Goal: Task Accomplishment & Management: Manage account settings

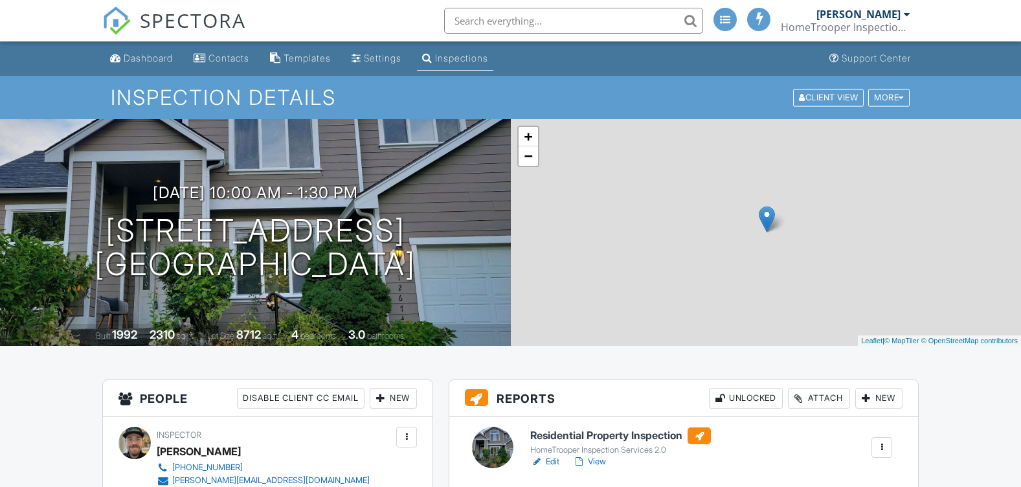
click at [680, 455] on div "Edit View" at bounding box center [620, 461] width 181 height 13
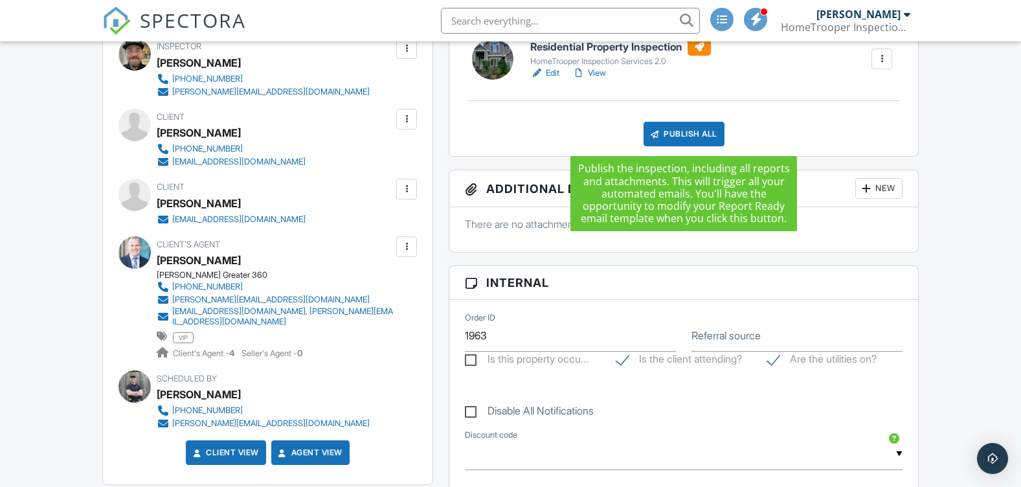
click at [682, 132] on div "Publish All" at bounding box center [684, 134] width 81 height 25
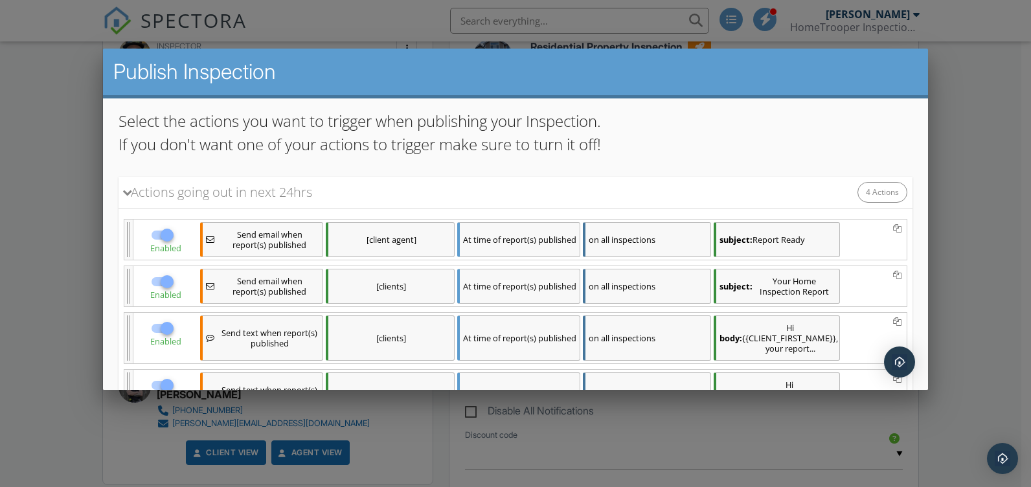
scroll to position [185, 0]
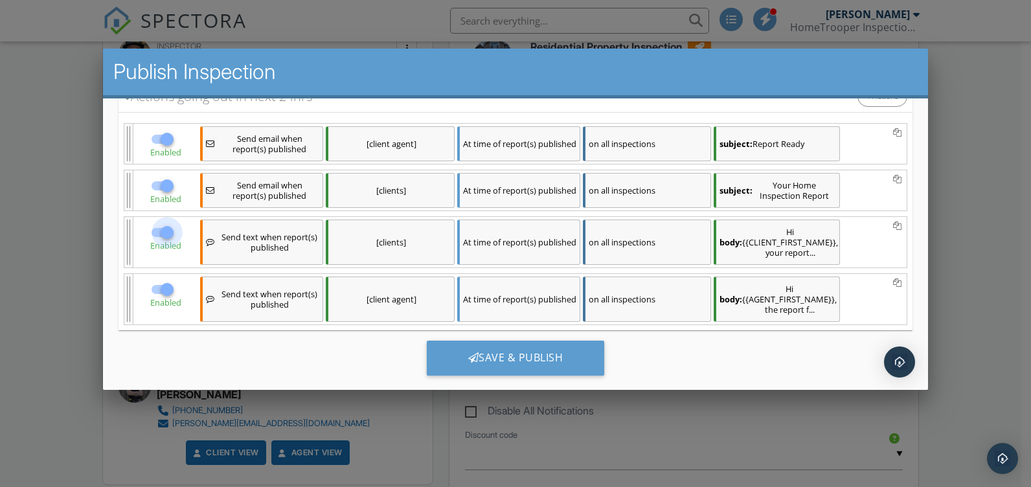
click at [178, 229] on div at bounding box center [167, 232] width 22 height 22
checkbox input "false"
click at [178, 283] on div at bounding box center [167, 289] width 22 height 22
checkbox input "false"
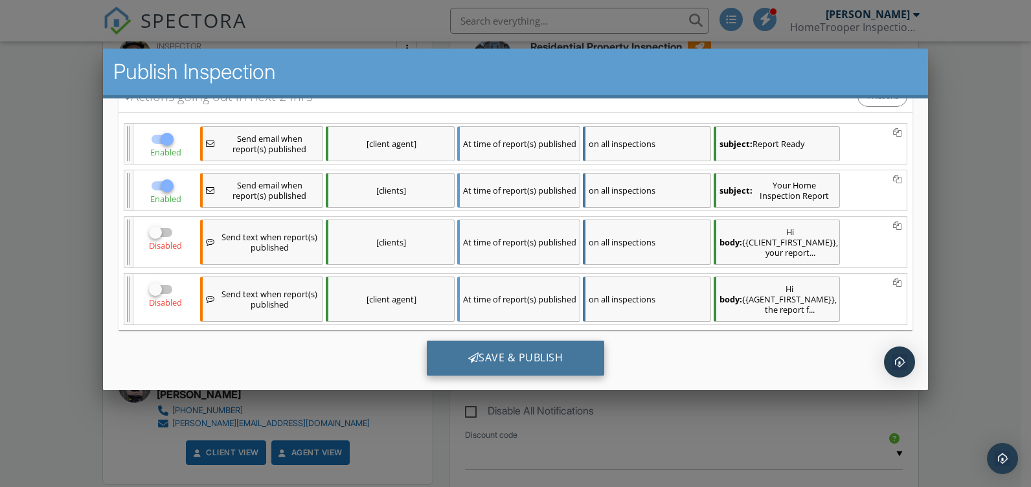
click at [506, 341] on div "Save & Publish" at bounding box center [516, 358] width 178 height 35
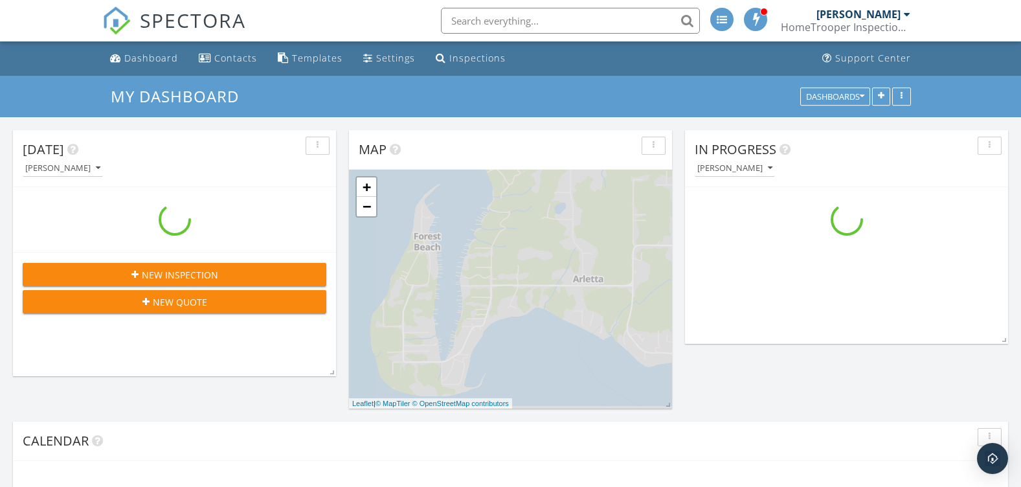
scroll to position [907, 1041]
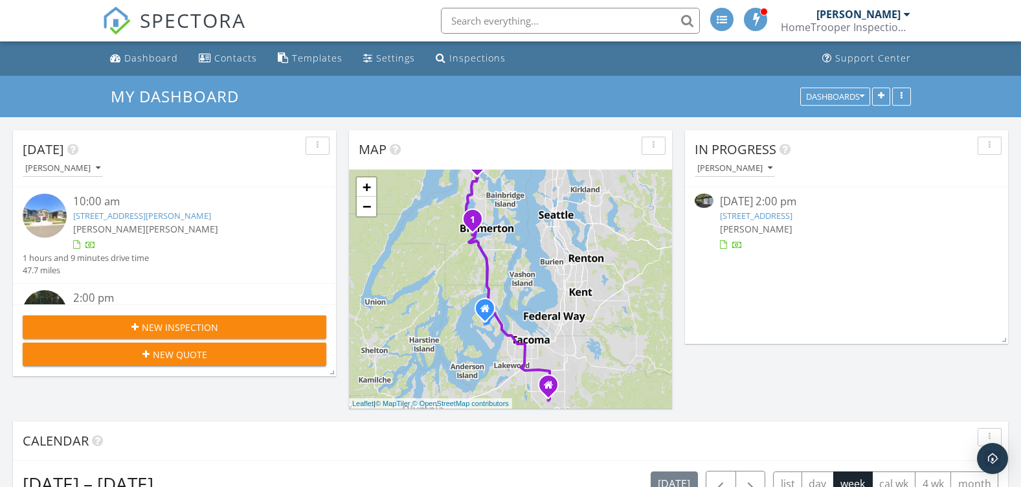
click at [747, 216] on link "12320 Orchard Ave SE, Olalla, WA 98359" at bounding box center [756, 216] width 73 height 12
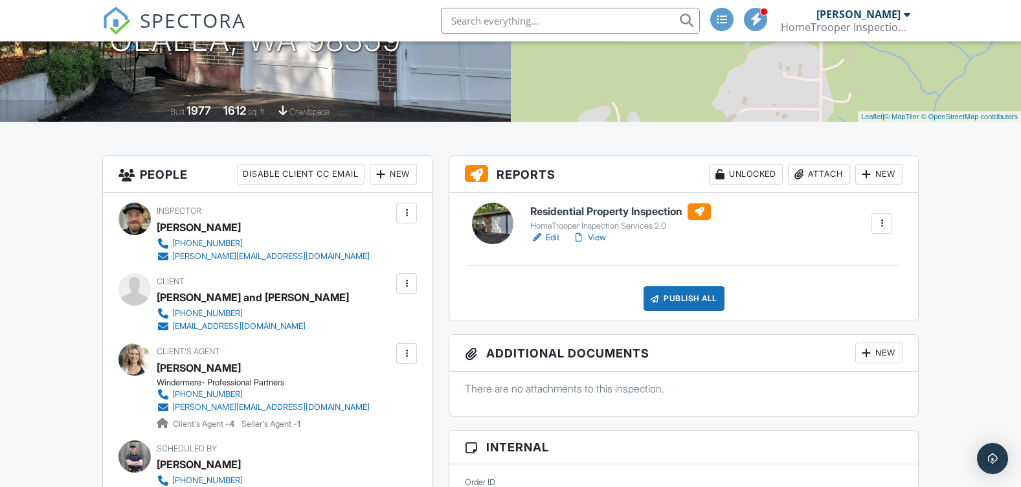
scroll to position [324, 0]
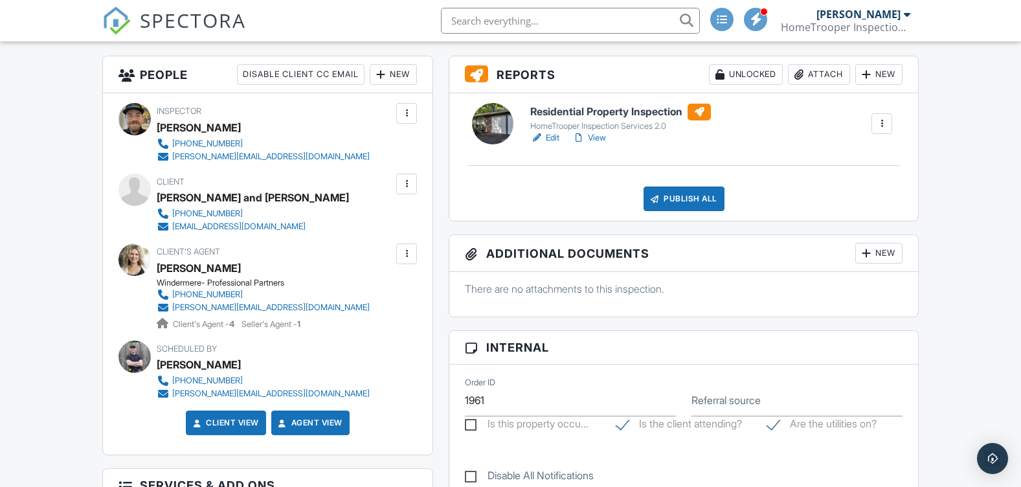
click at [594, 139] on link "View" at bounding box center [589, 137] width 34 height 13
